Goal: Register for event/course

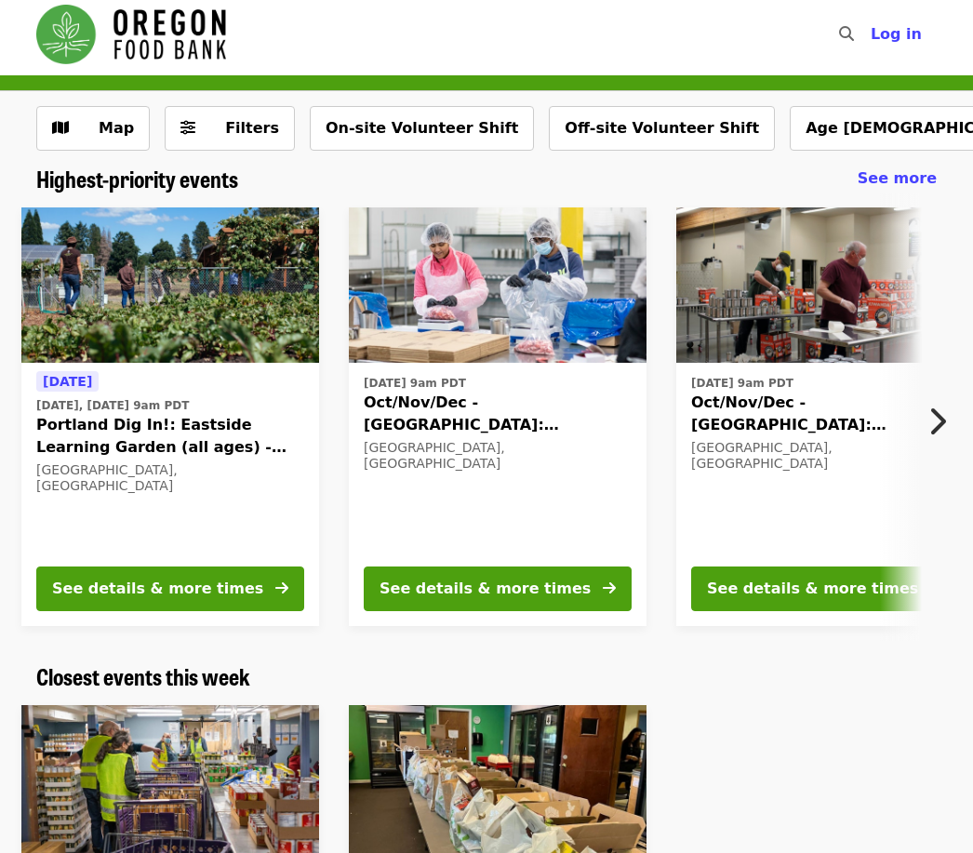
scroll to position [5, 0]
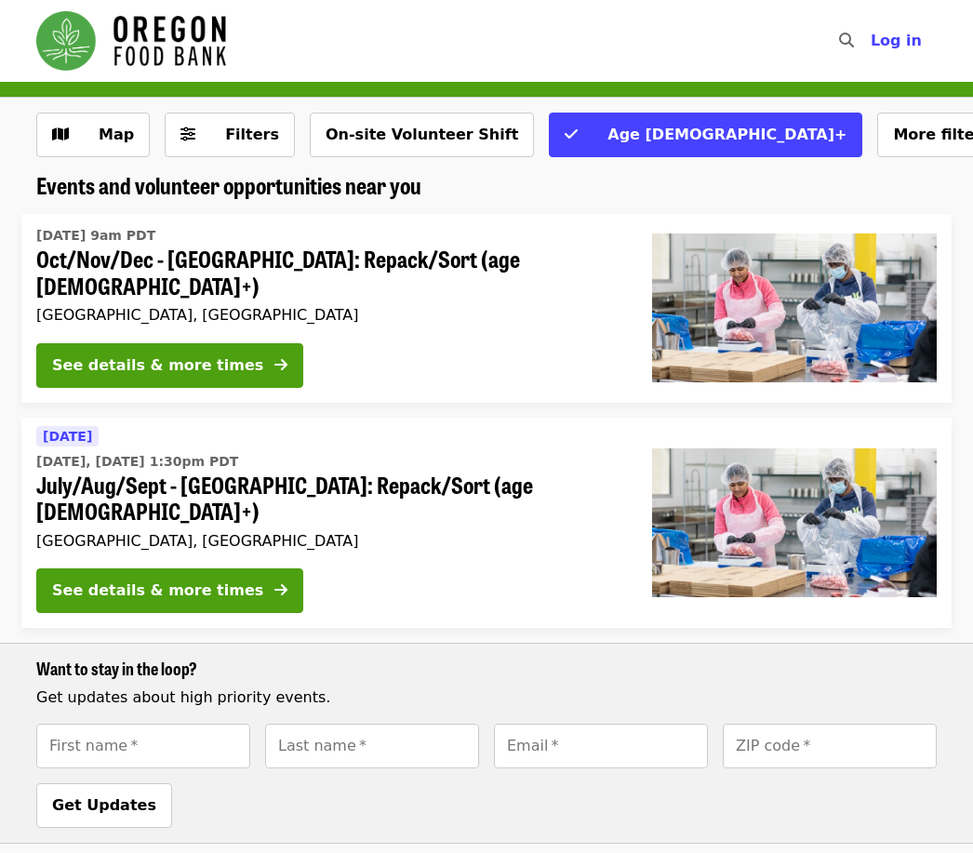
click at [89, 143] on span "Map" at bounding box center [107, 135] width 54 height 22
click at [74, 452] on time "[DATE], [DATE] 1:30pm PDT" at bounding box center [137, 462] width 202 height 20
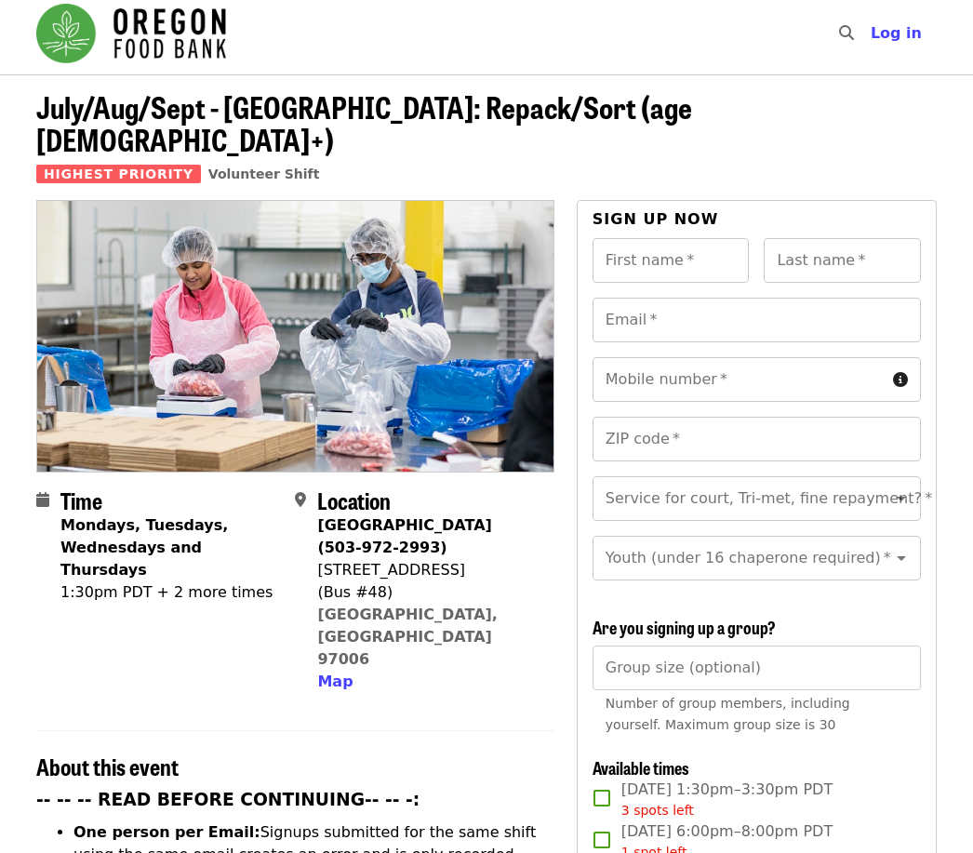
scroll to position [7, 0]
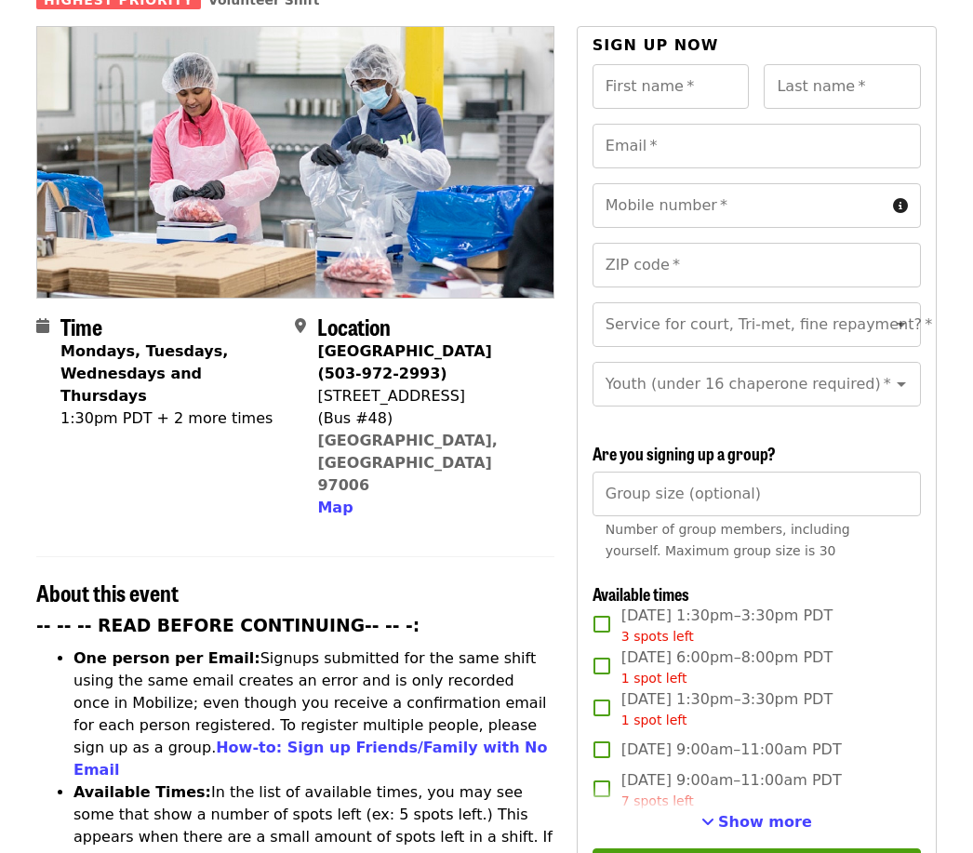
click at [776, 814] on span "Show more" at bounding box center [765, 823] width 94 height 18
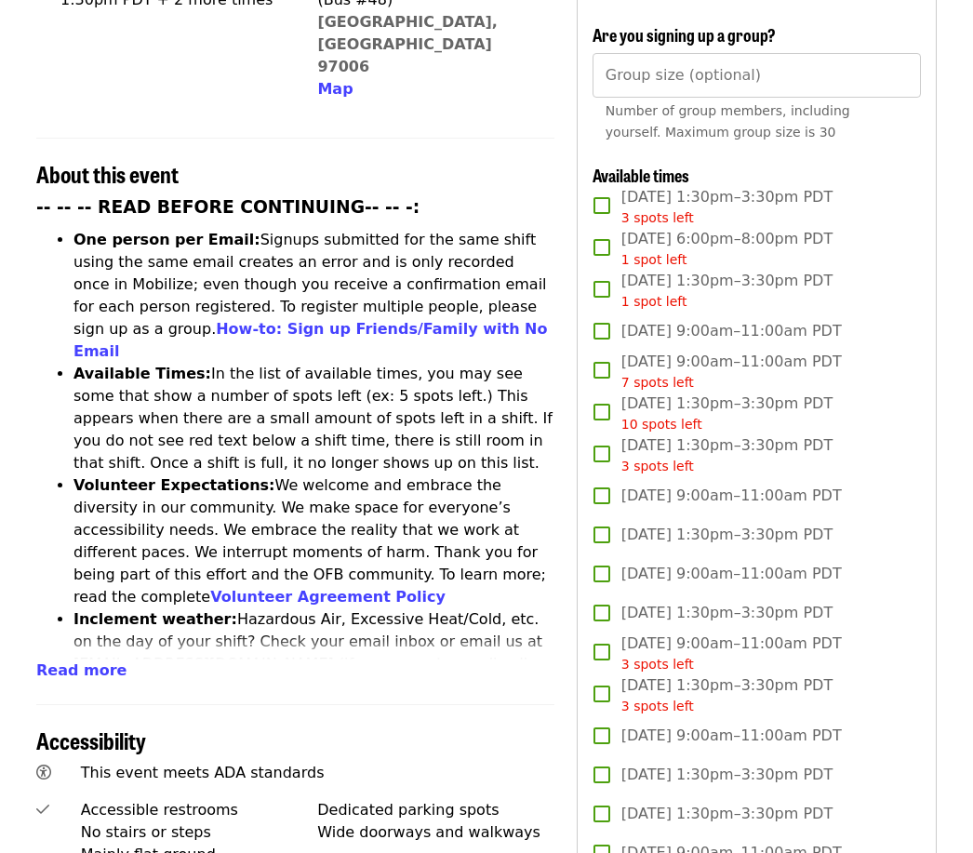
scroll to position [599, 0]
click at [829, 293] on div "1 spot left" at bounding box center [727, 303] width 211 height 20
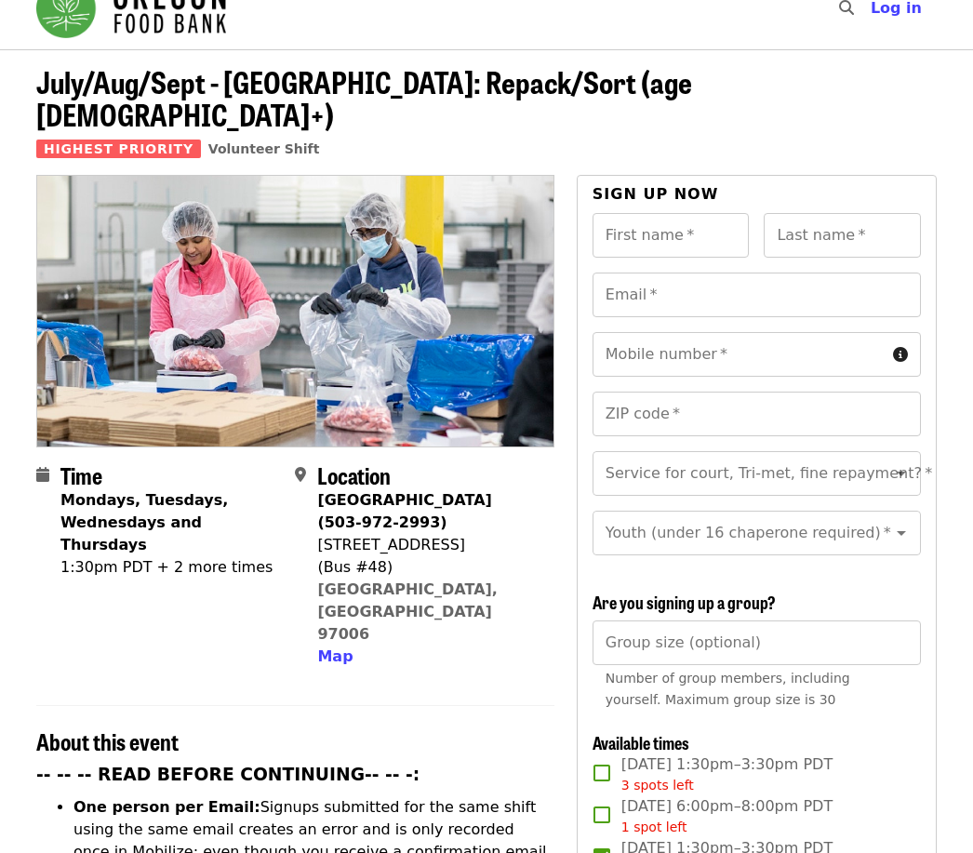
scroll to position [0, 0]
